Goal: Browse casually

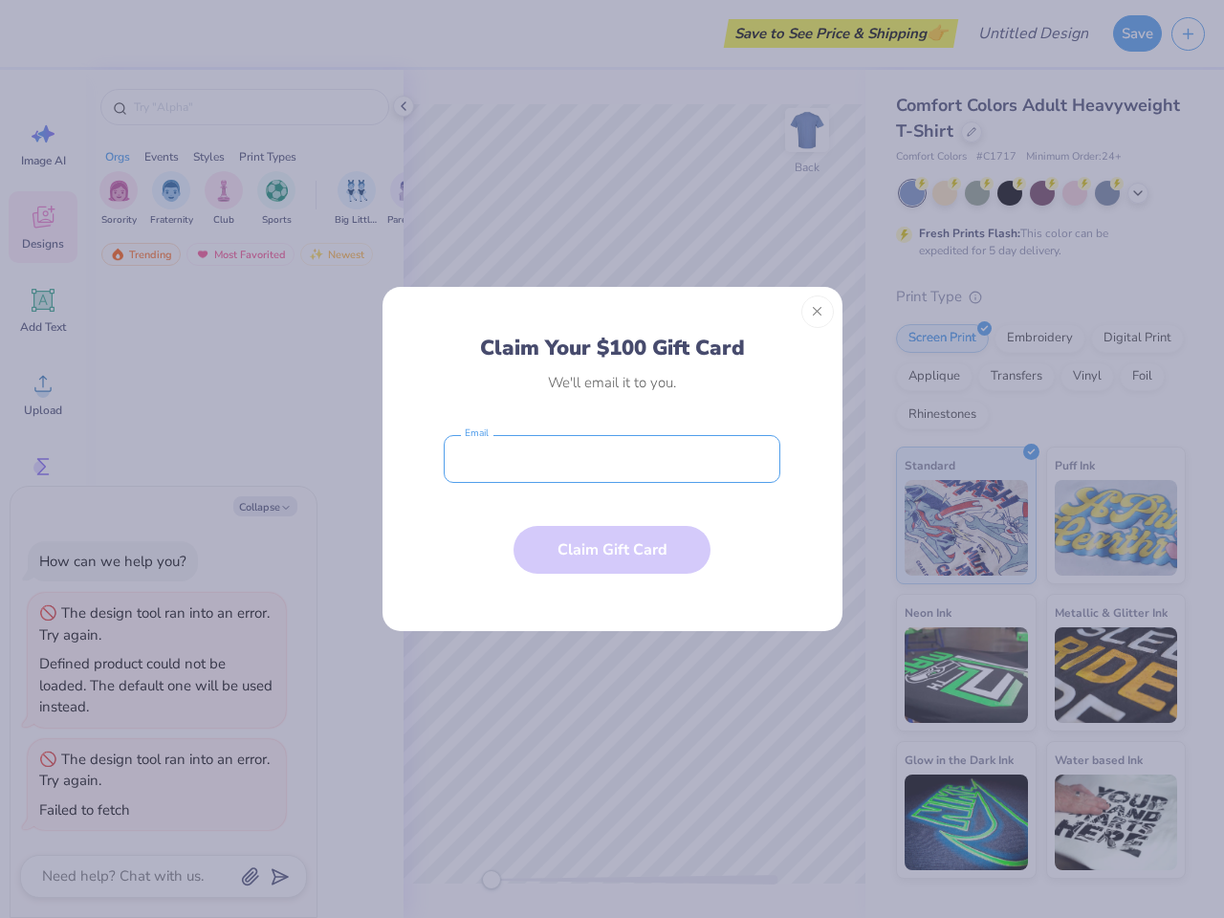
type textarea "x"
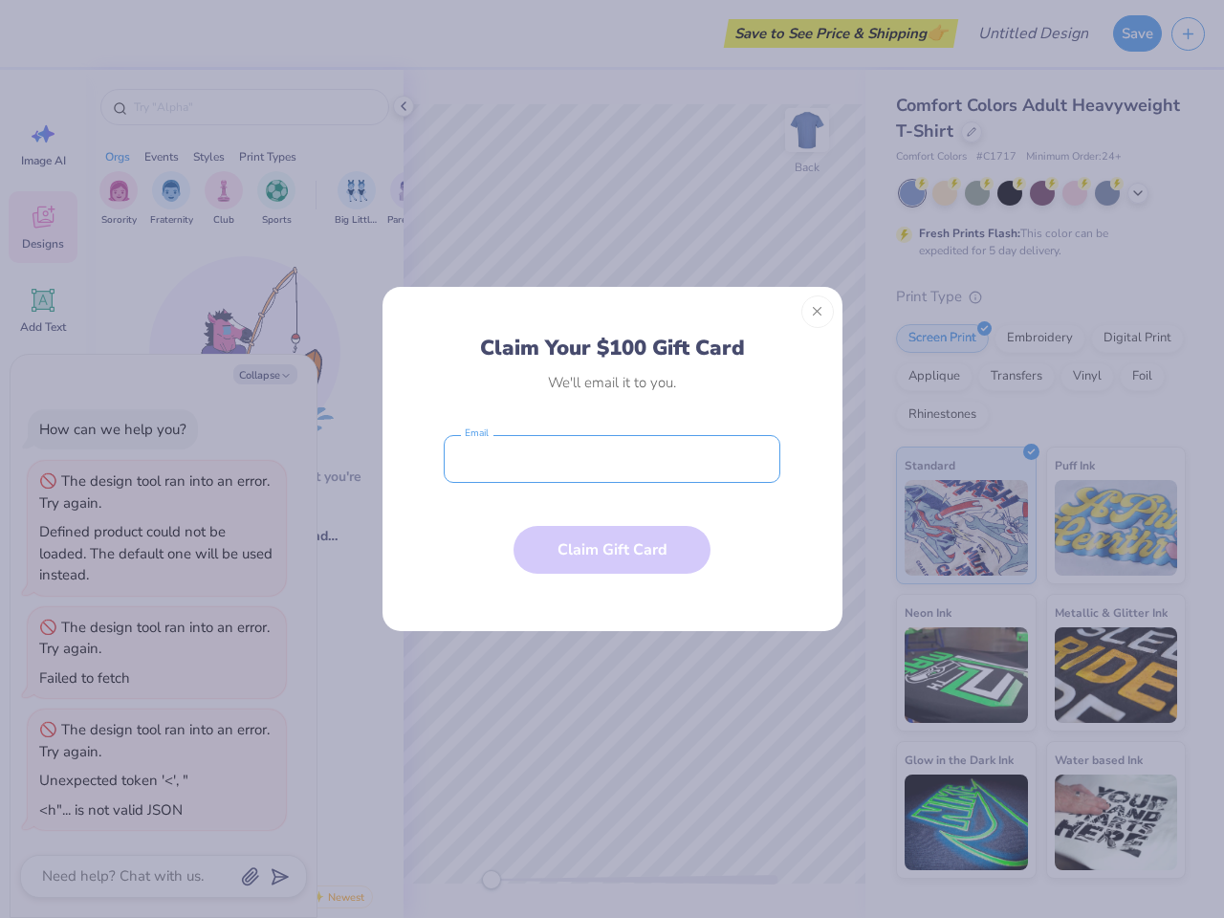
click at [612, 459] on input "email" at bounding box center [612, 459] width 337 height 48
click at [818, 312] on button "Close" at bounding box center [817, 312] width 33 height 33
